Goal: Find specific page/section: Find specific page/section

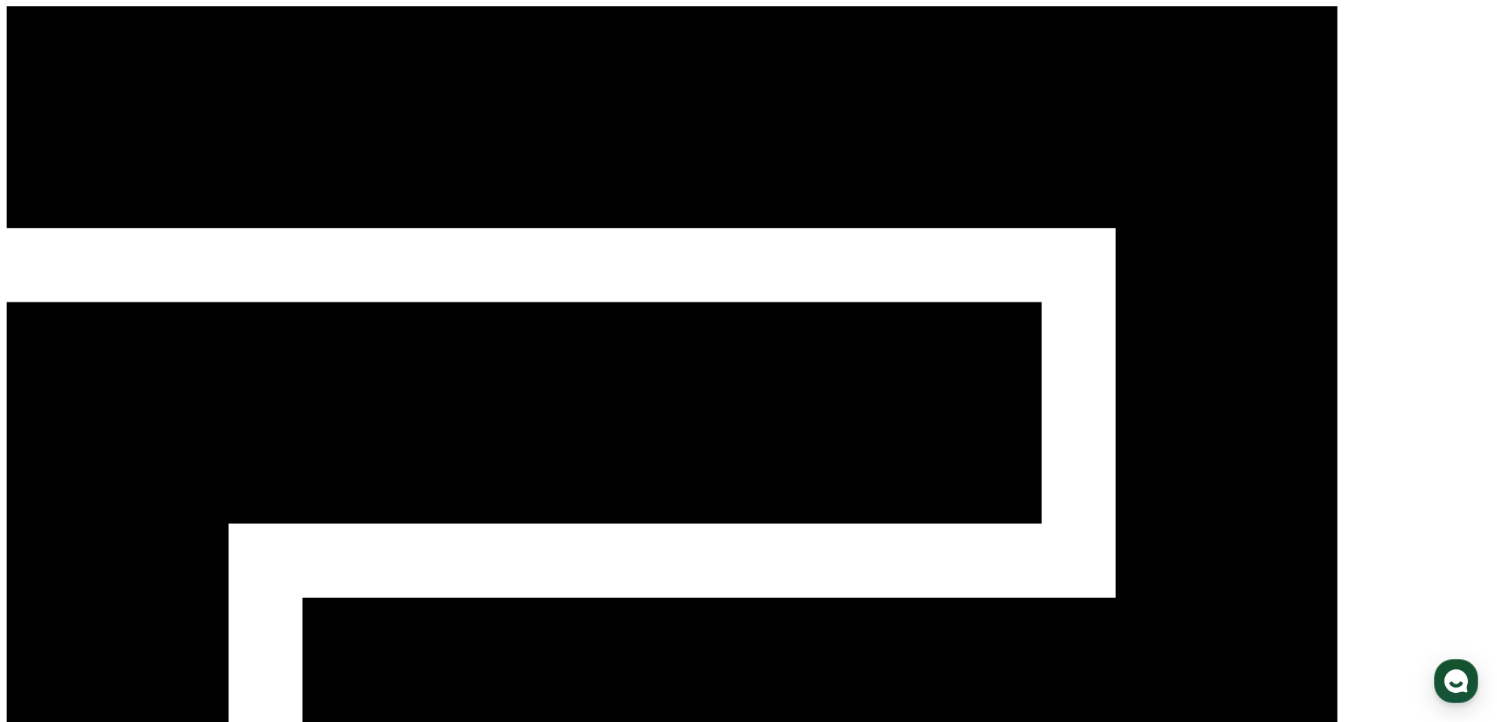
select select "**********"
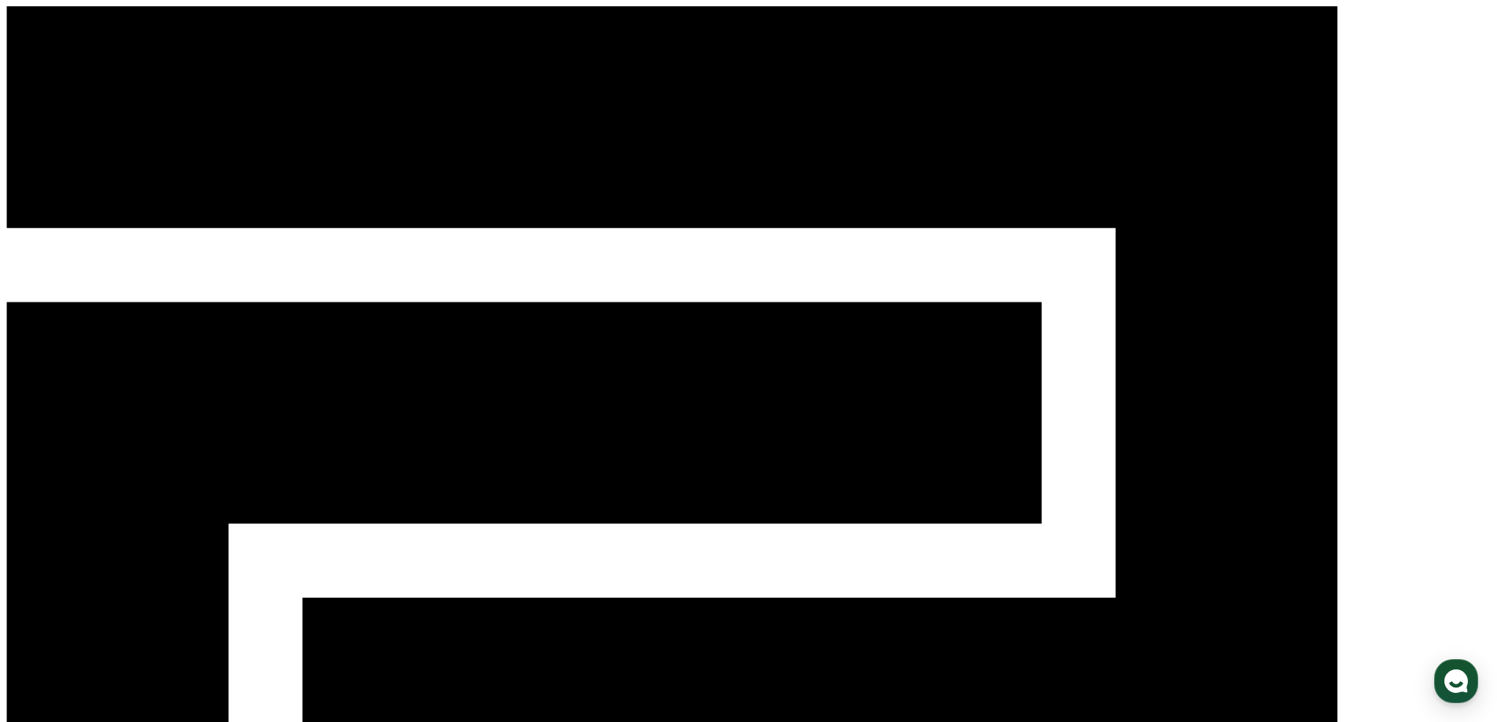
drag, startPoint x: 437, startPoint y: 486, endPoint x: 447, endPoint y: 486, distance: 10.2
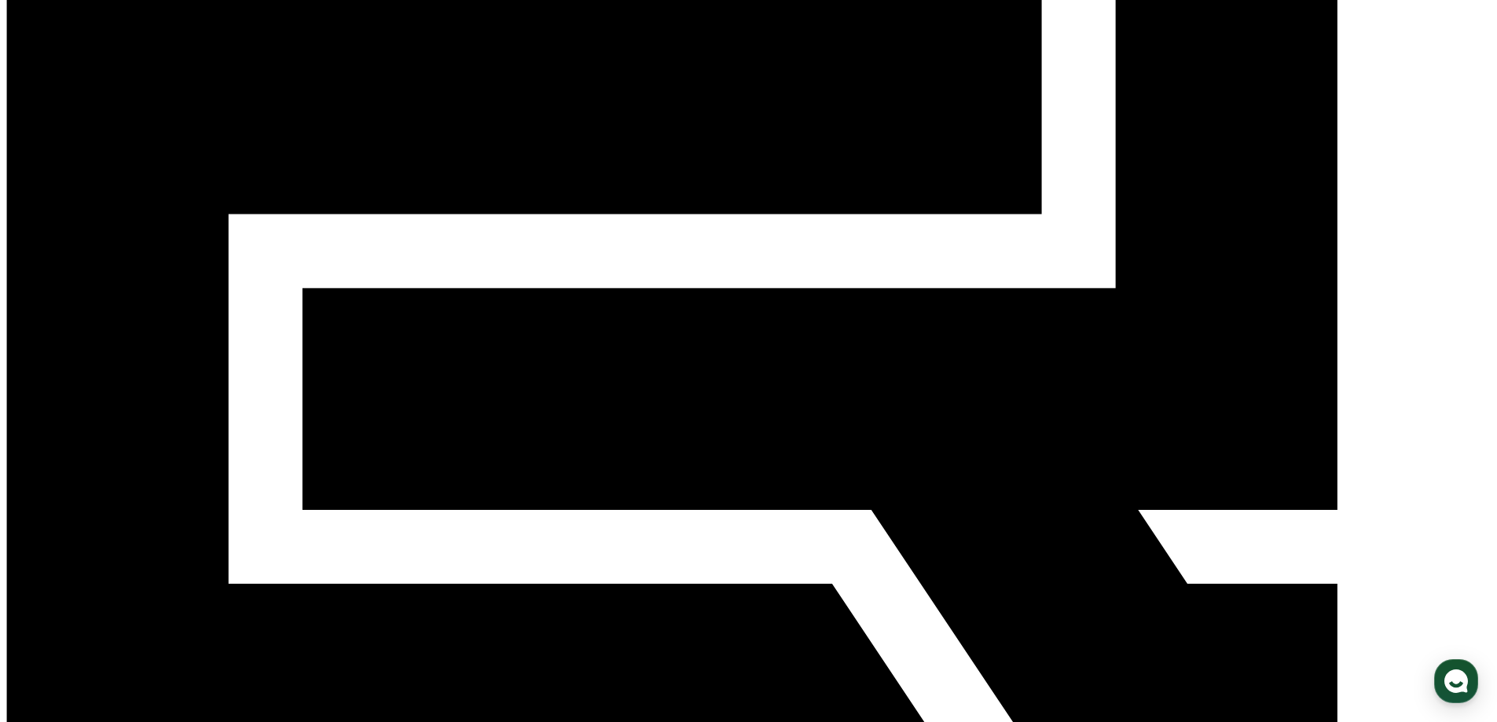
scroll to position [342, 0]
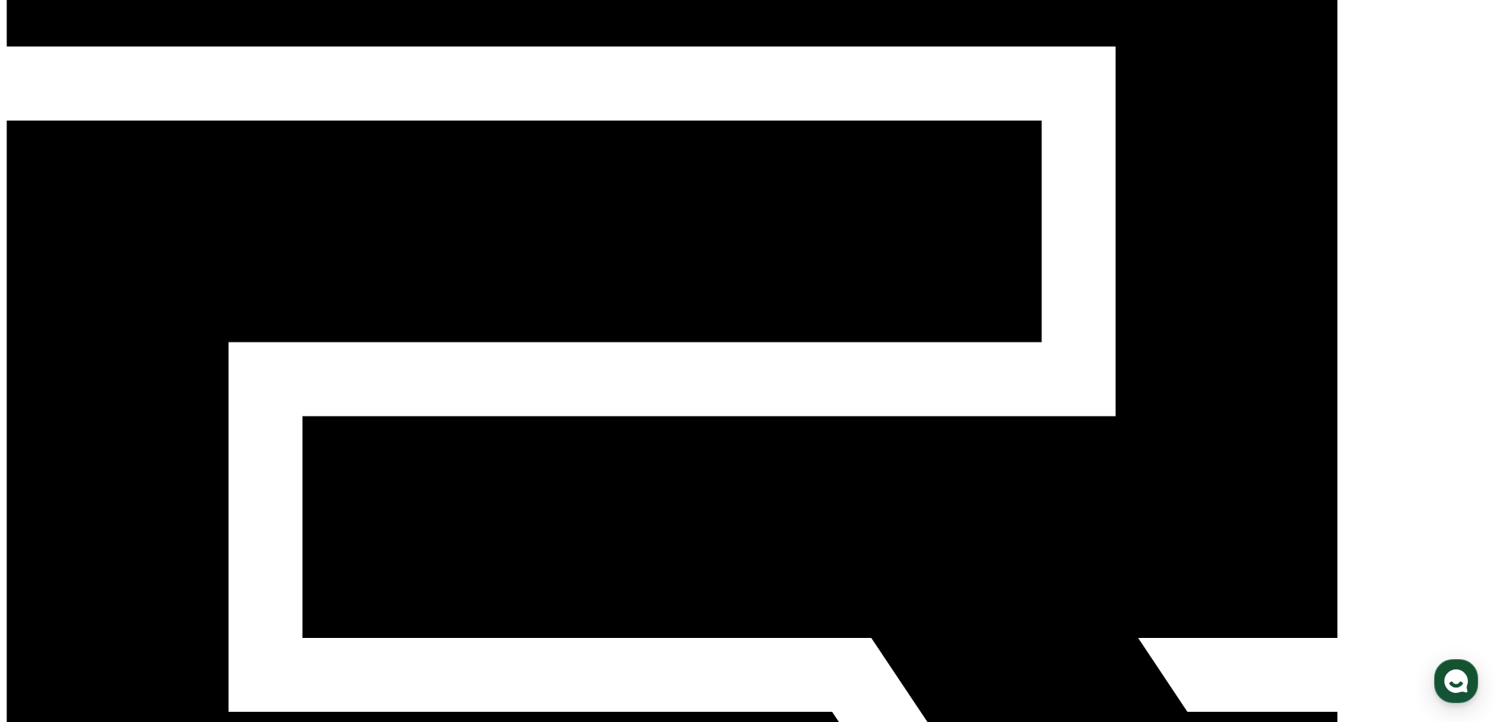
scroll to position [80, 0]
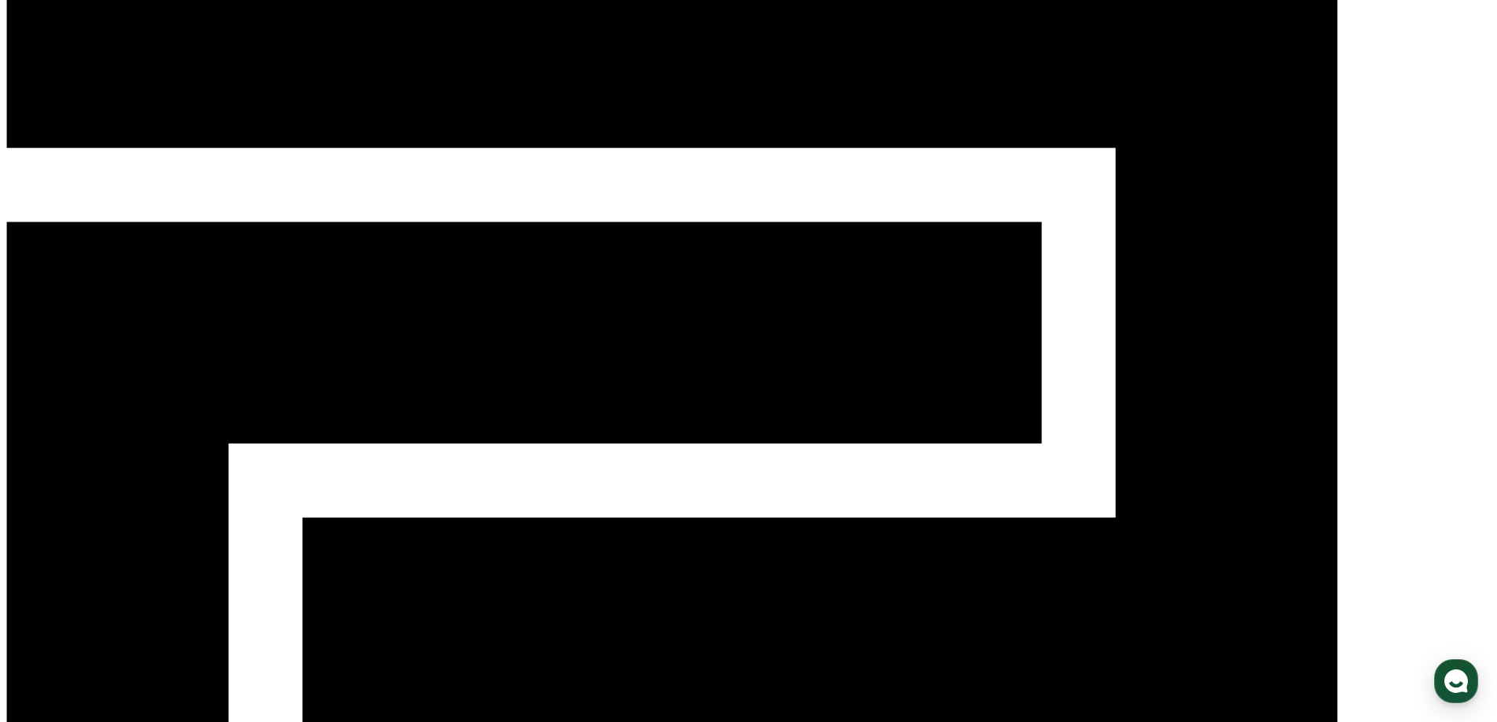
drag, startPoint x: 1090, startPoint y: 222, endPoint x: 357, endPoint y: 208, distance: 733.3
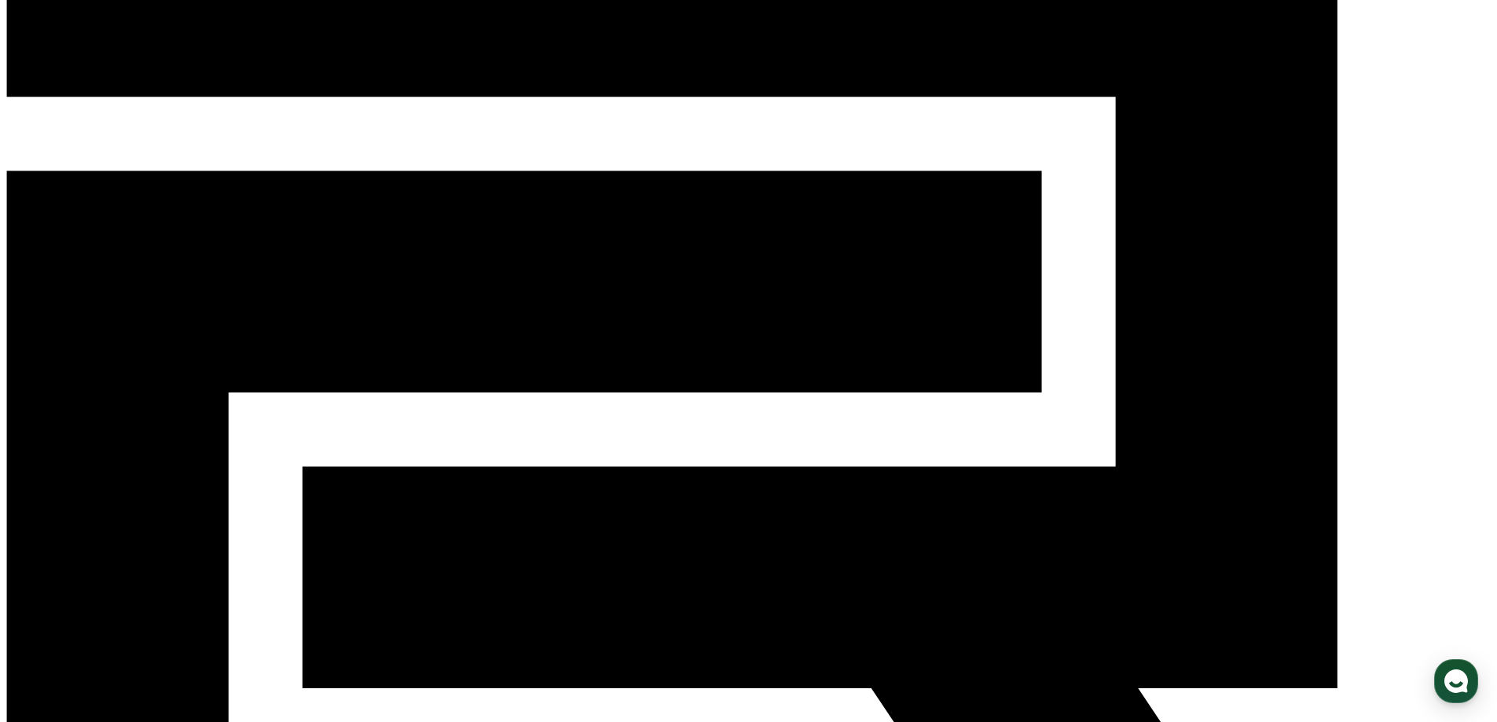
scroll to position [131, 0]
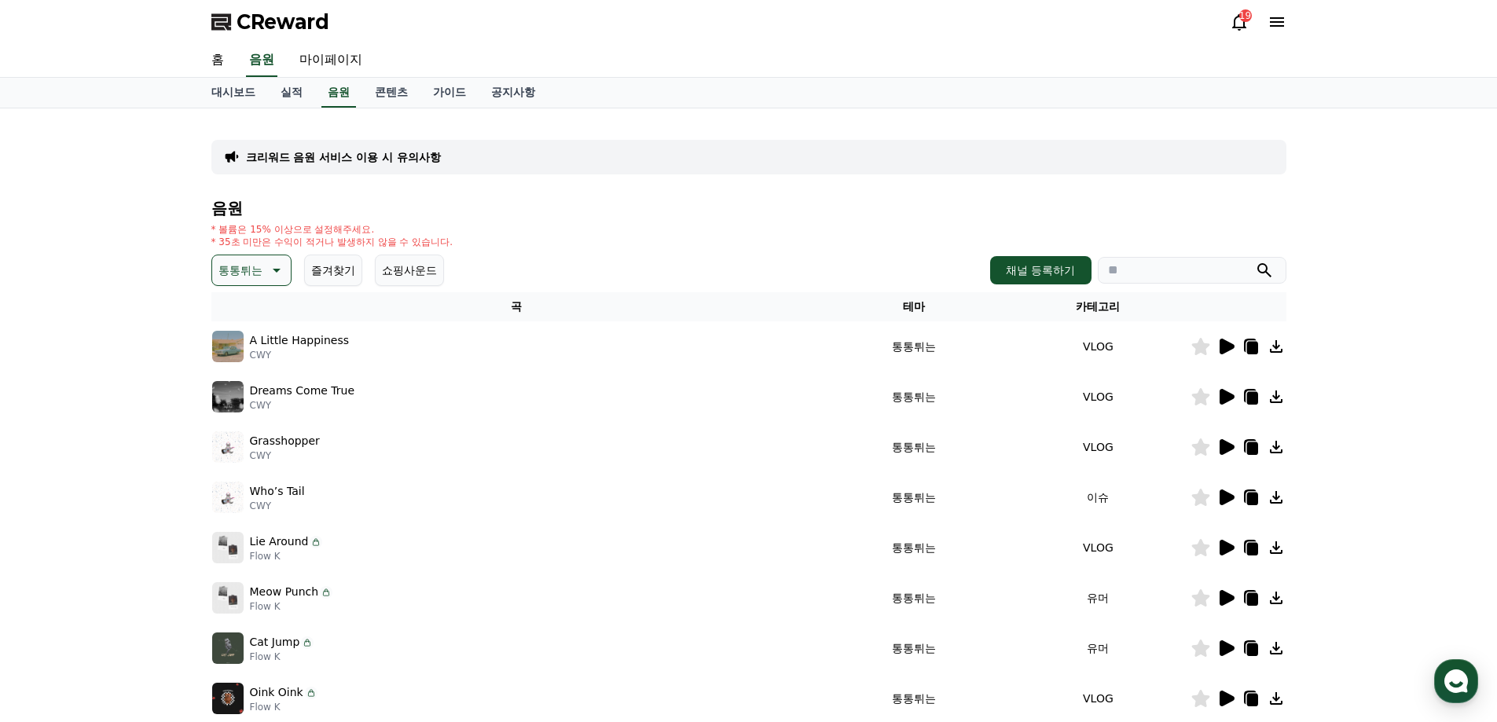
click at [1230, 457] on td at bounding box center [1239, 447] width 96 height 50
click at [1226, 450] on icon at bounding box center [1227, 447] width 15 height 16
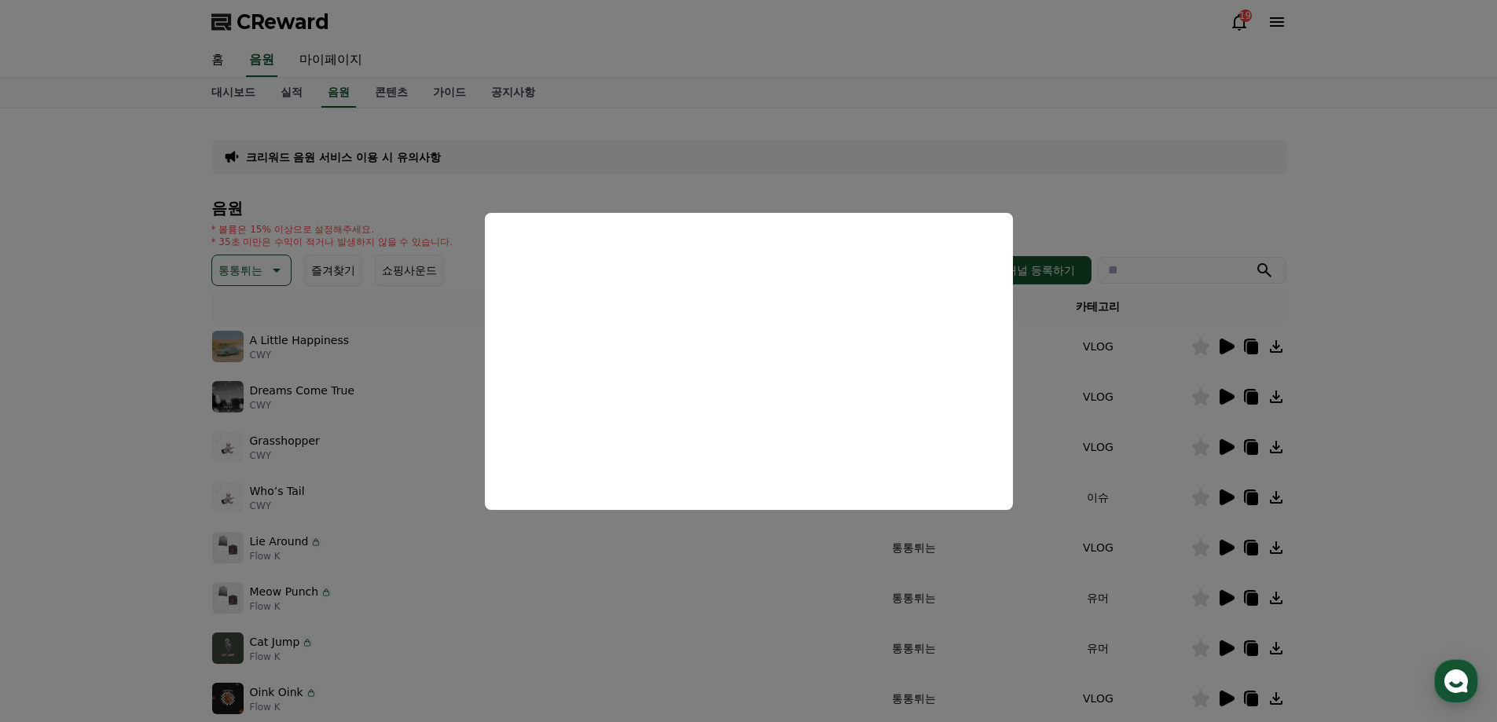
click at [1095, 468] on button "close modal" at bounding box center [748, 361] width 1497 height 722
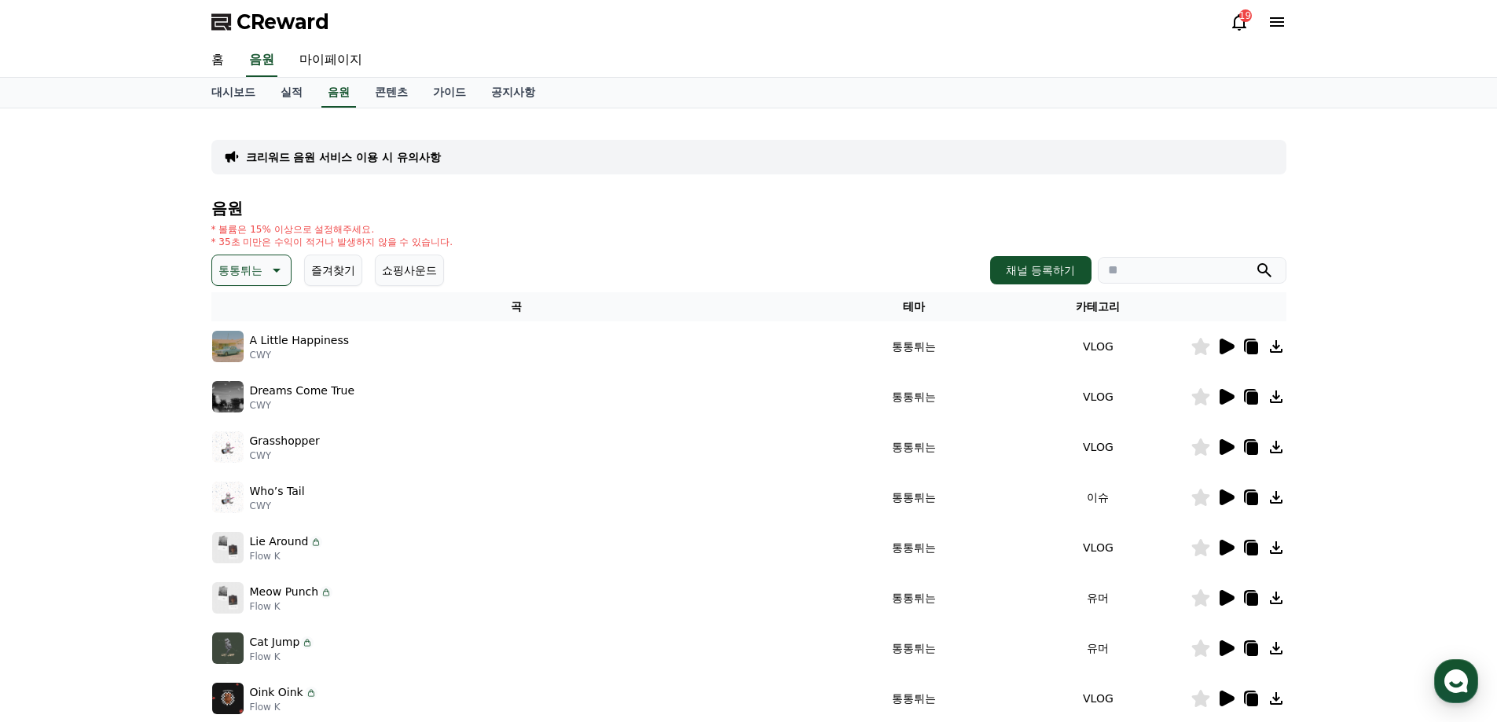
drag, startPoint x: 321, startPoint y: 441, endPoint x: 240, endPoint y: 434, distance: 81.3
click at [240, 434] on div "Grasshopper CWY" at bounding box center [517, 446] width 610 height 31
